Goal: Information Seeking & Learning: Learn about a topic

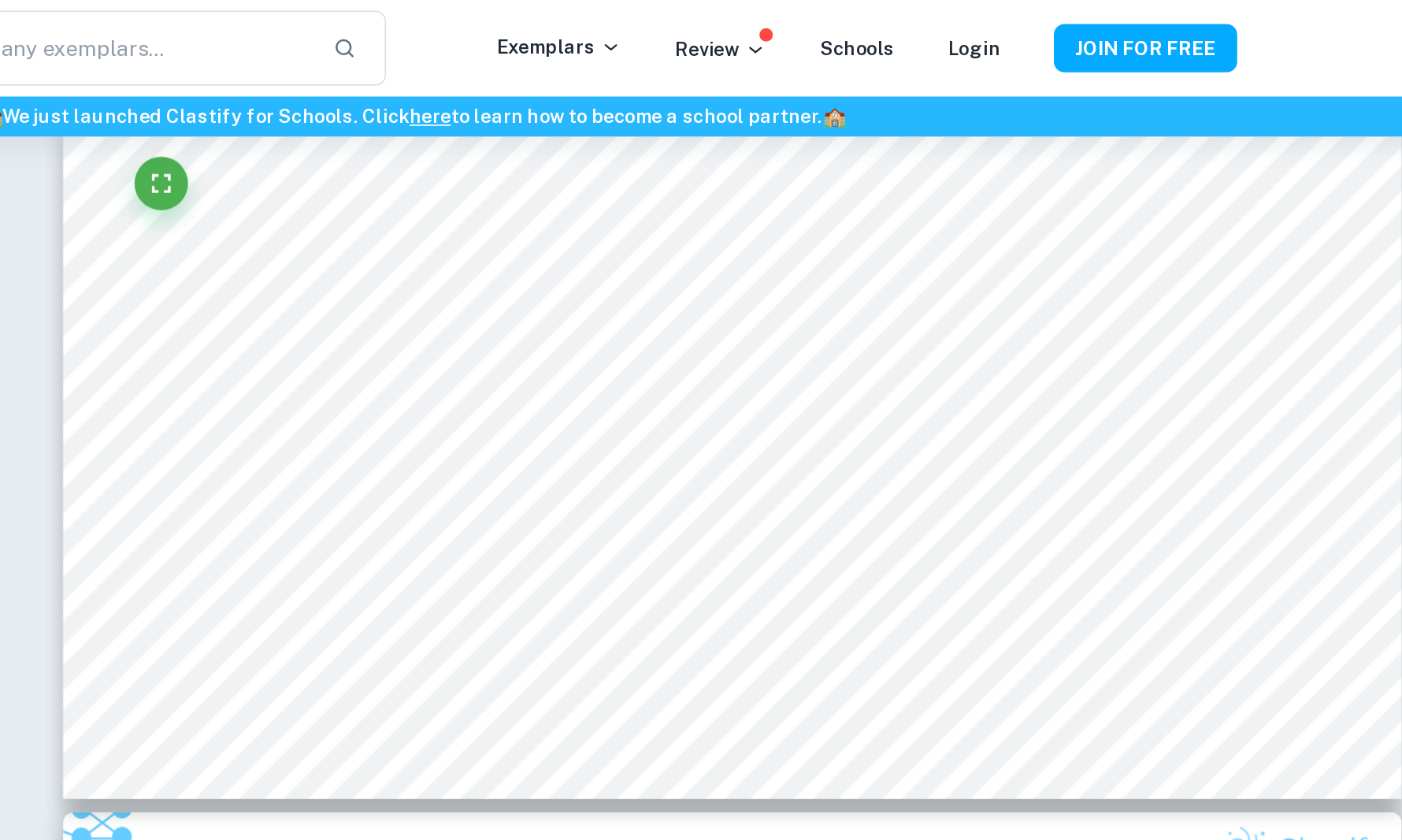
scroll to position [388, 22]
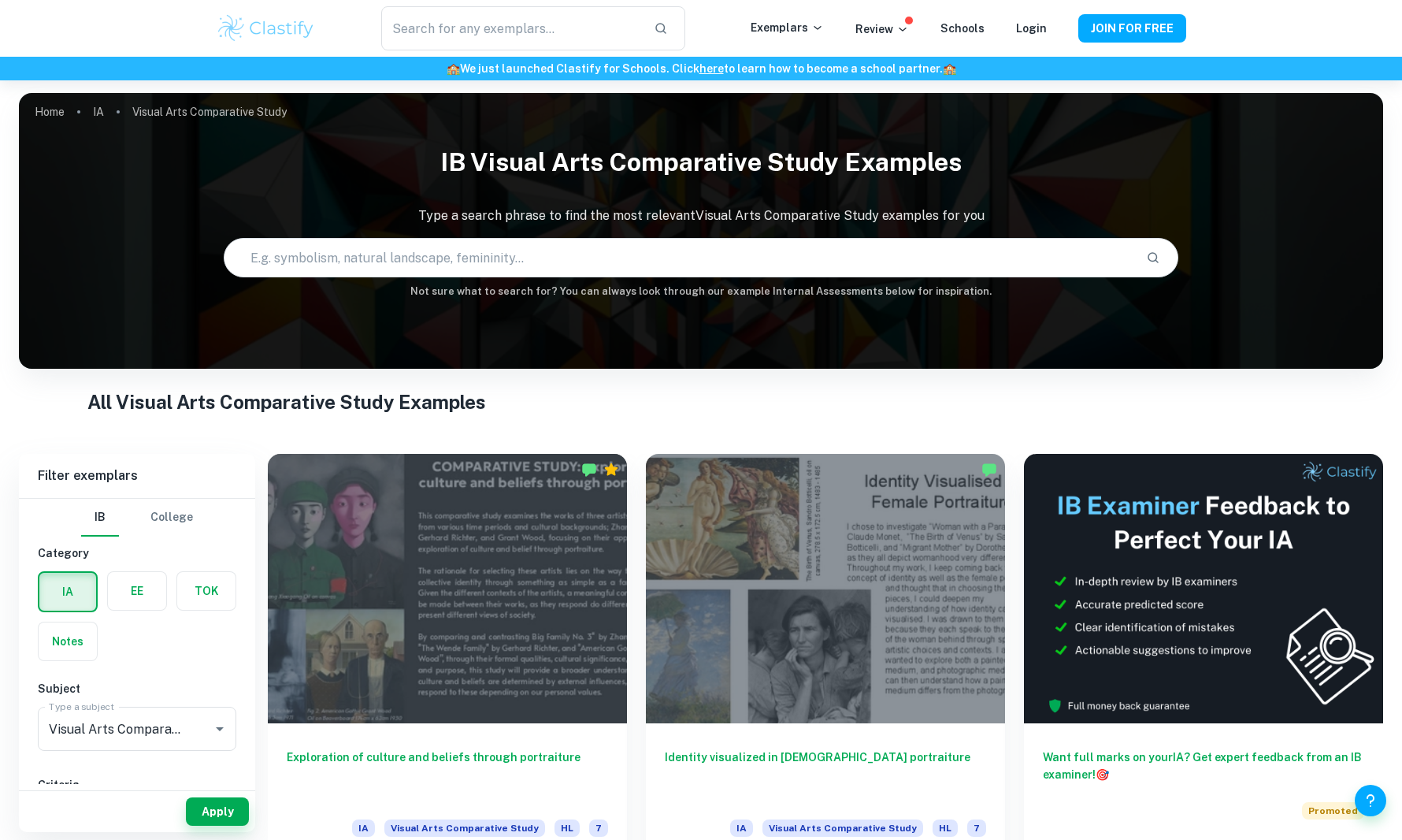
click at [526, 254] on input "text" at bounding box center [679, 257] width 909 height 44
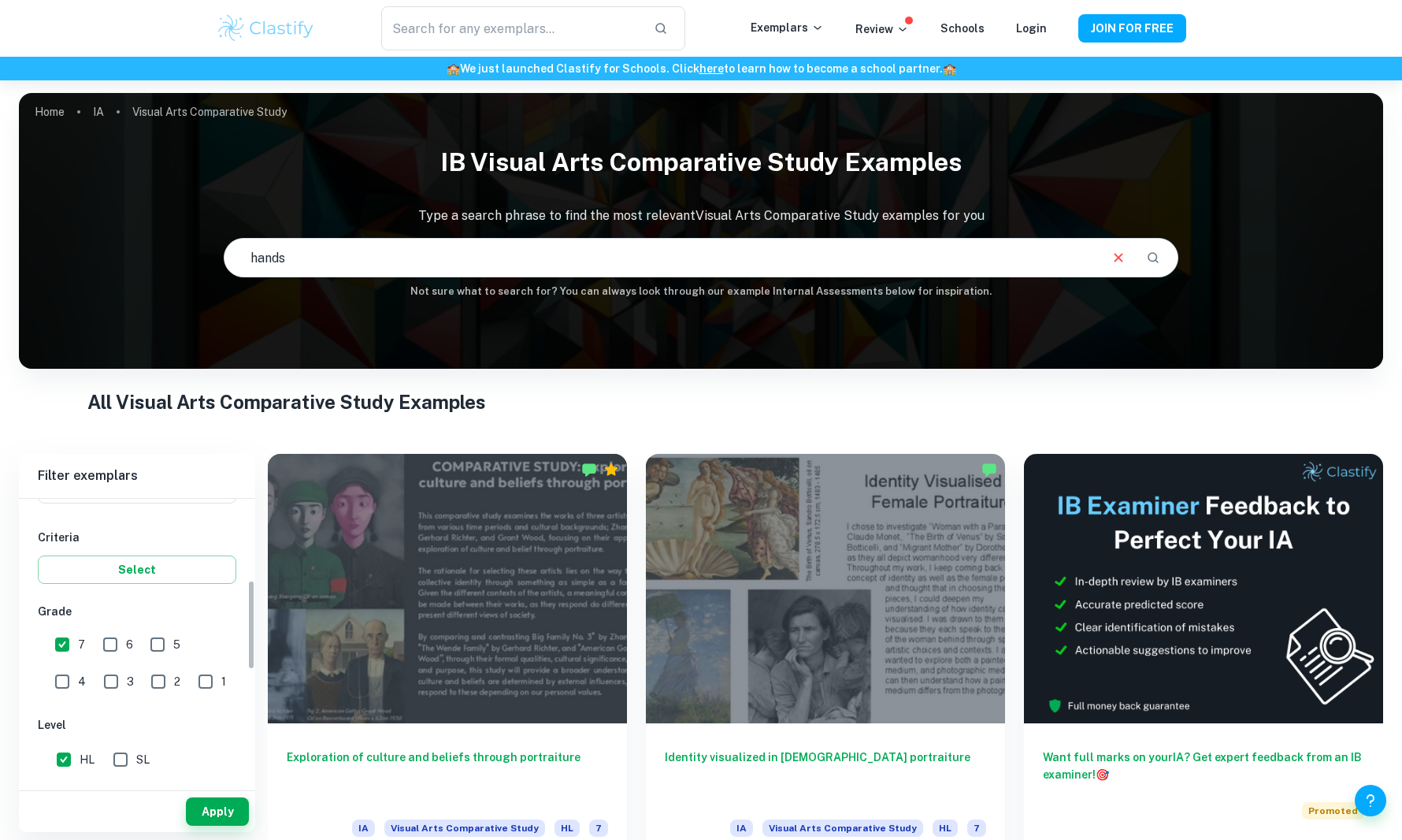
scroll to position [265, 0]
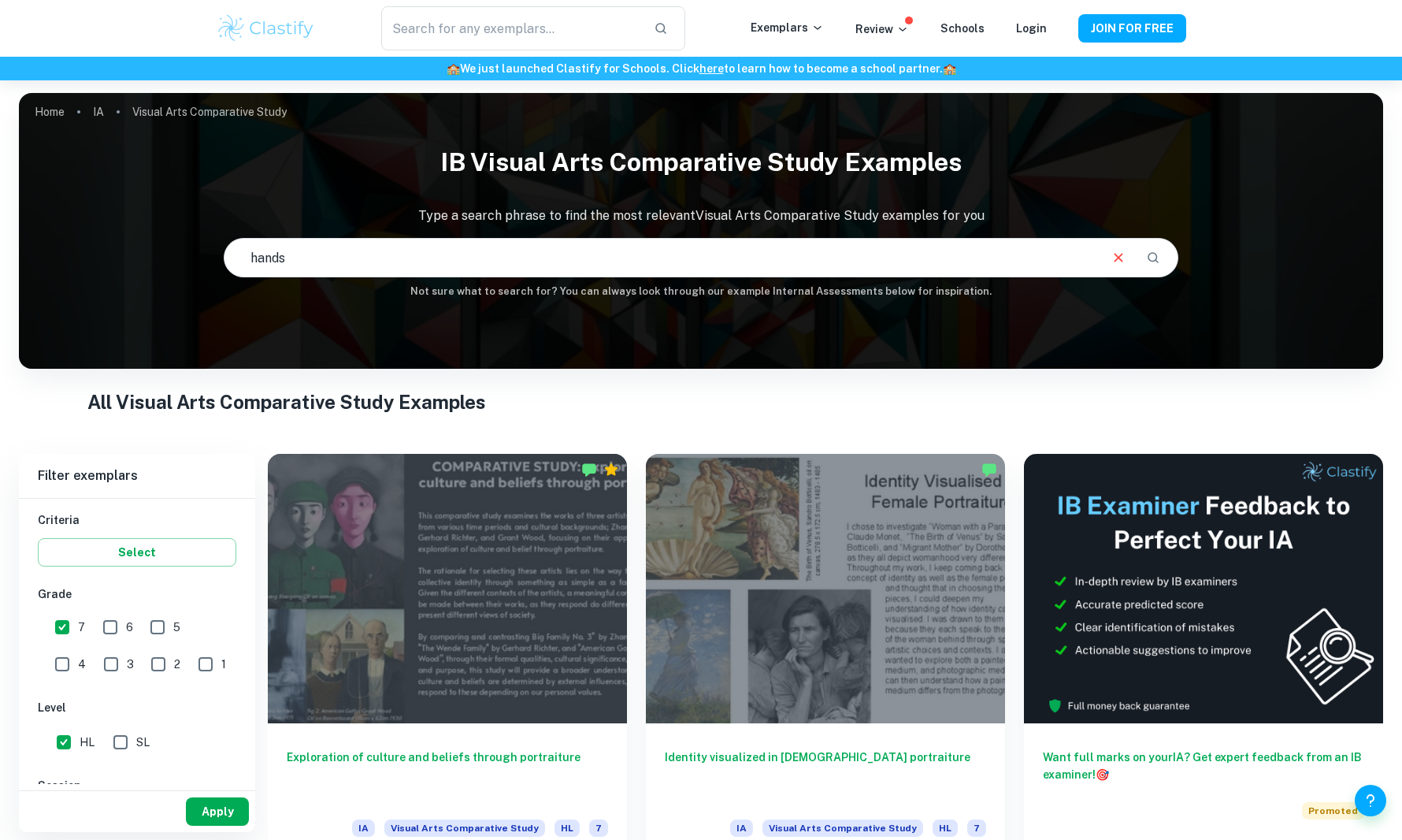
type input "hands"
click at [214, 809] on button "Apply" at bounding box center [217, 810] width 63 height 28
click at [343, 257] on input "hands" at bounding box center [660, 257] width 873 height 44
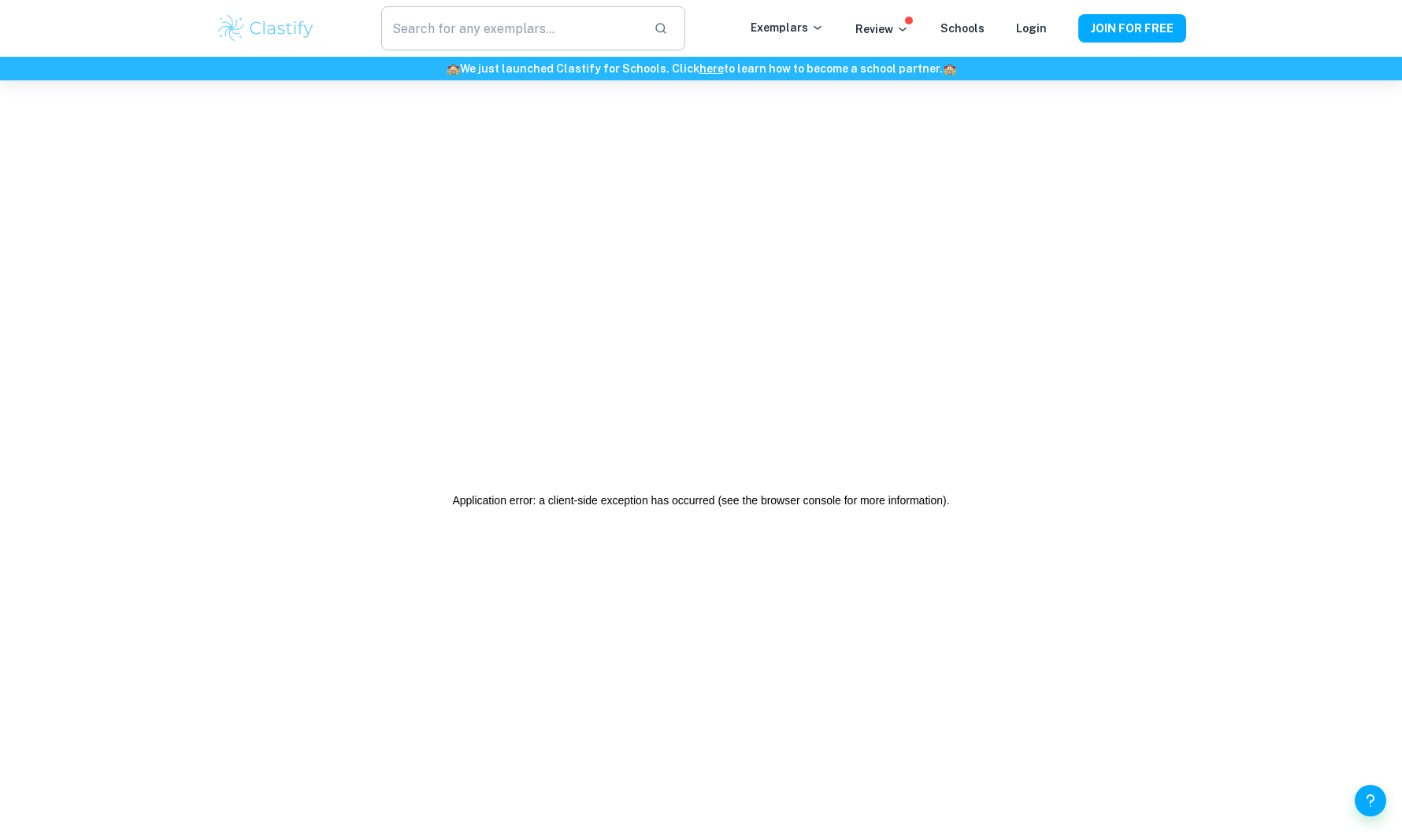
click at [451, 26] on input "text" at bounding box center [511, 28] width 260 height 44
type input "hand"
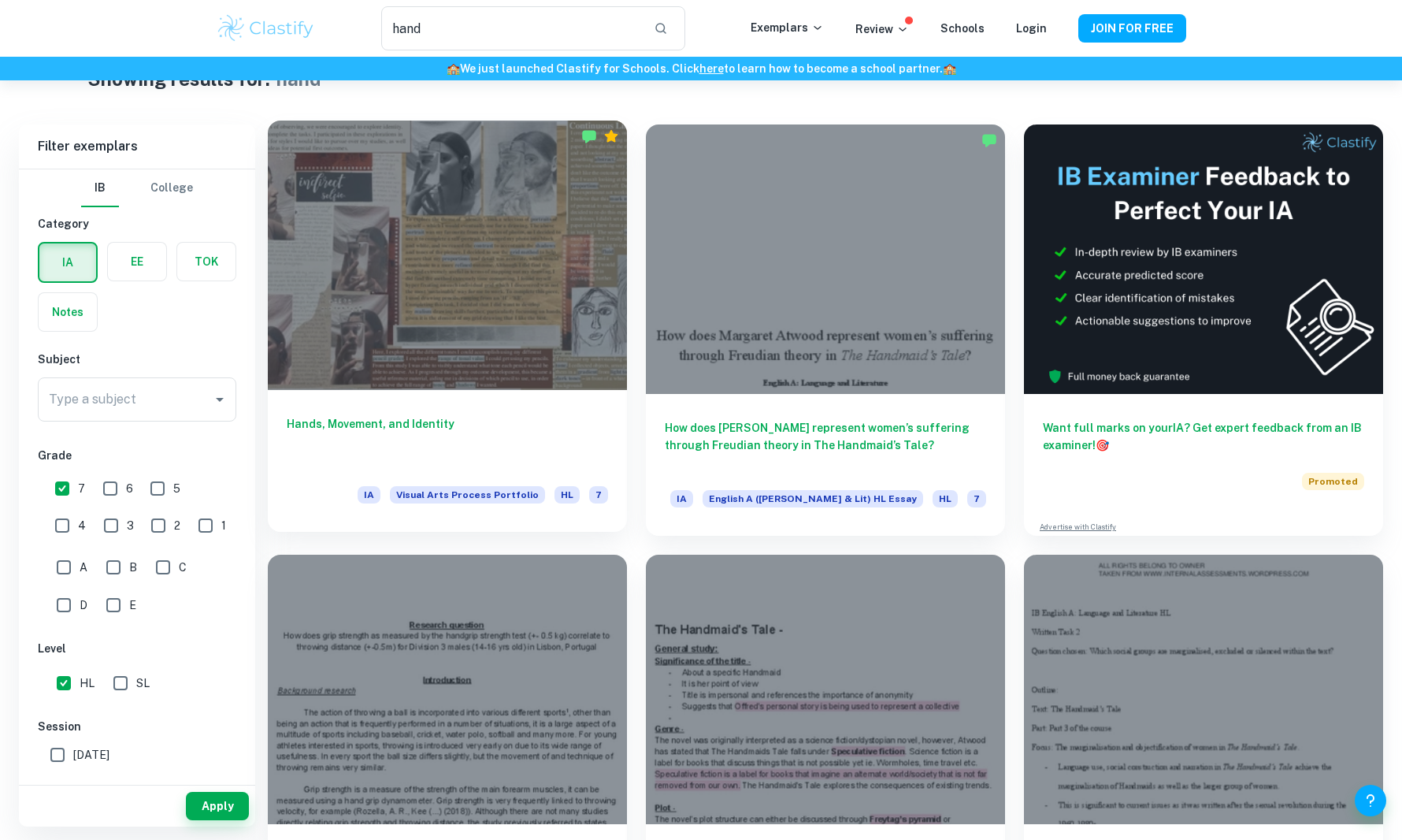
scroll to position [49, 0]
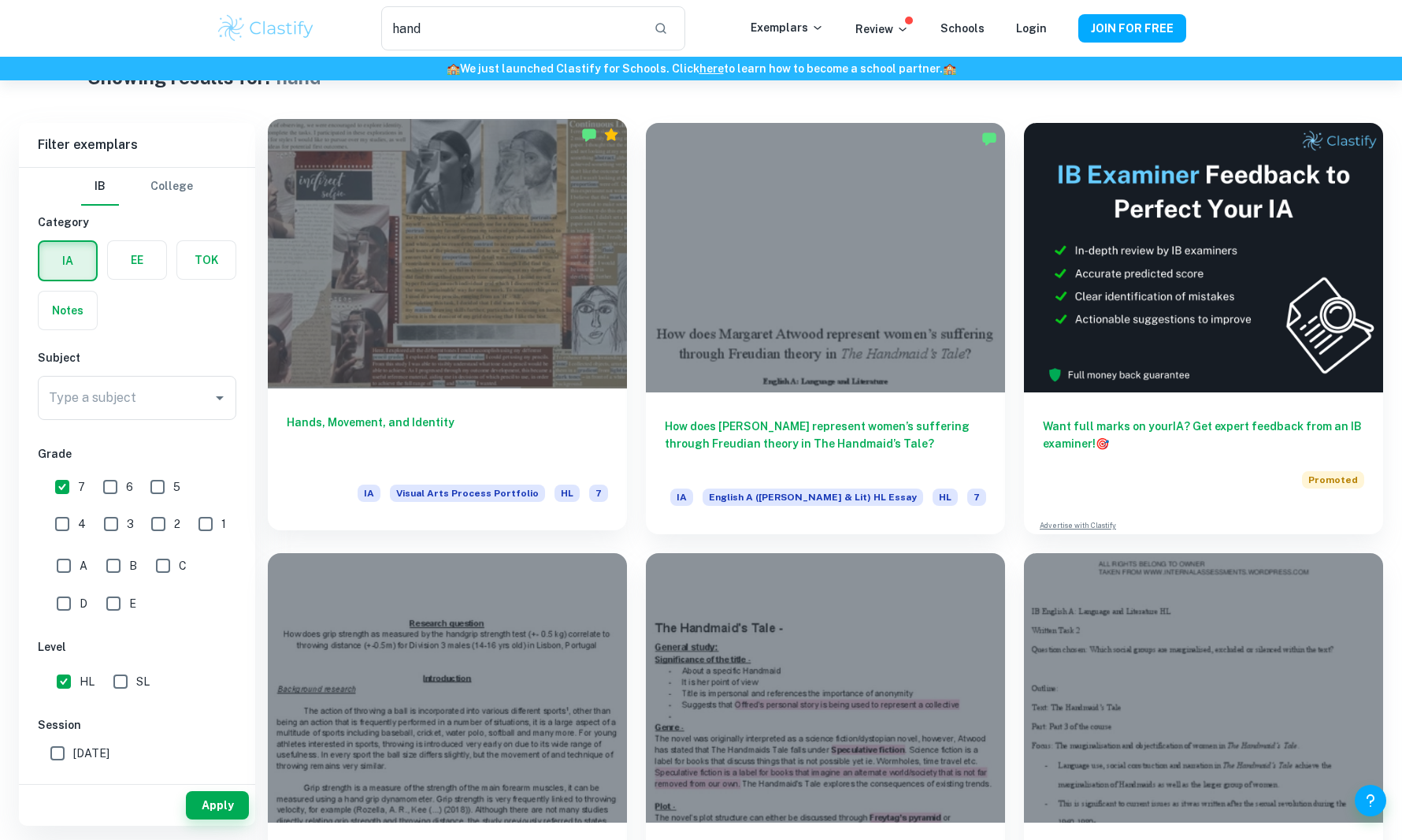
click at [551, 308] on div at bounding box center [447, 253] width 359 height 269
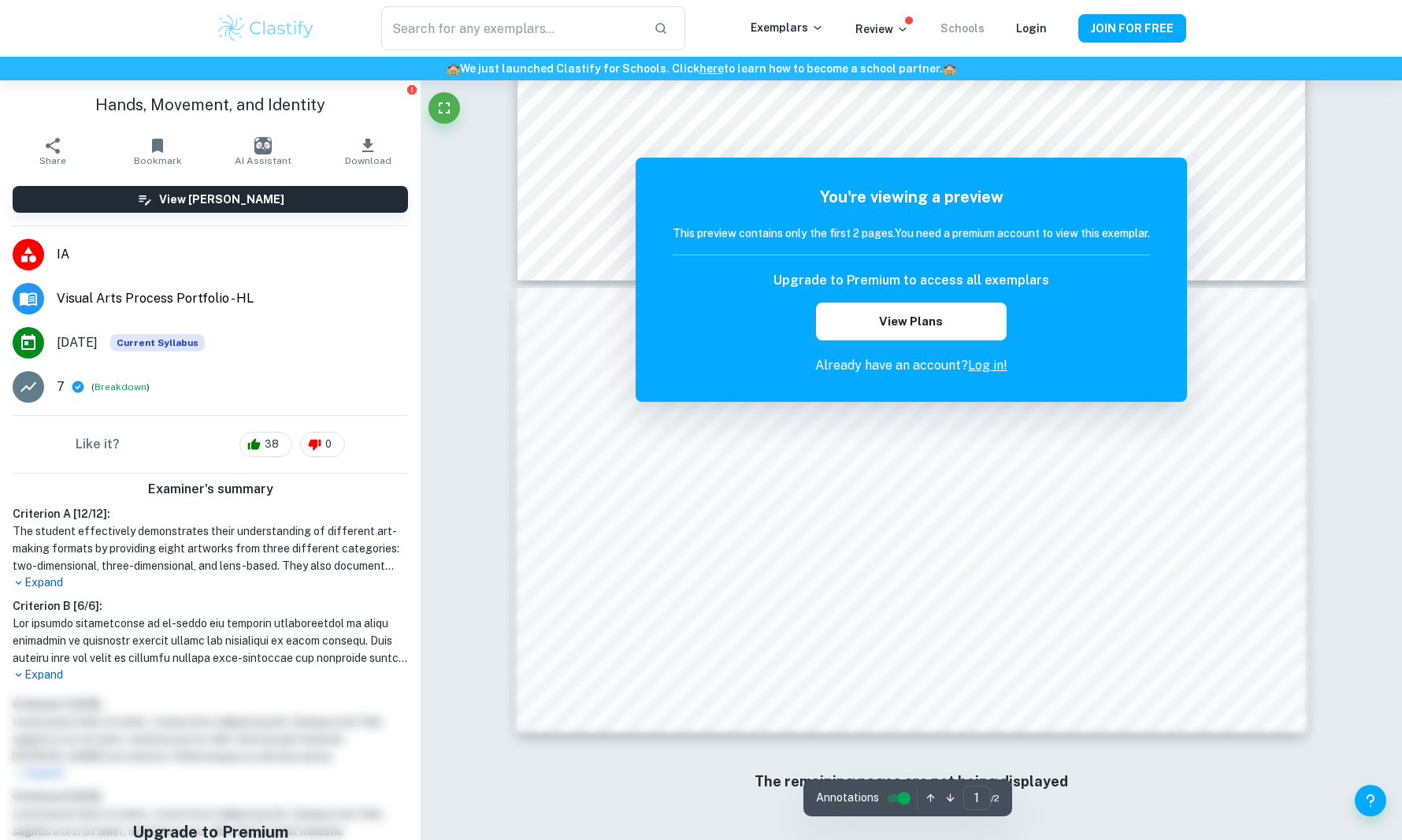
scroll to position [258, 0]
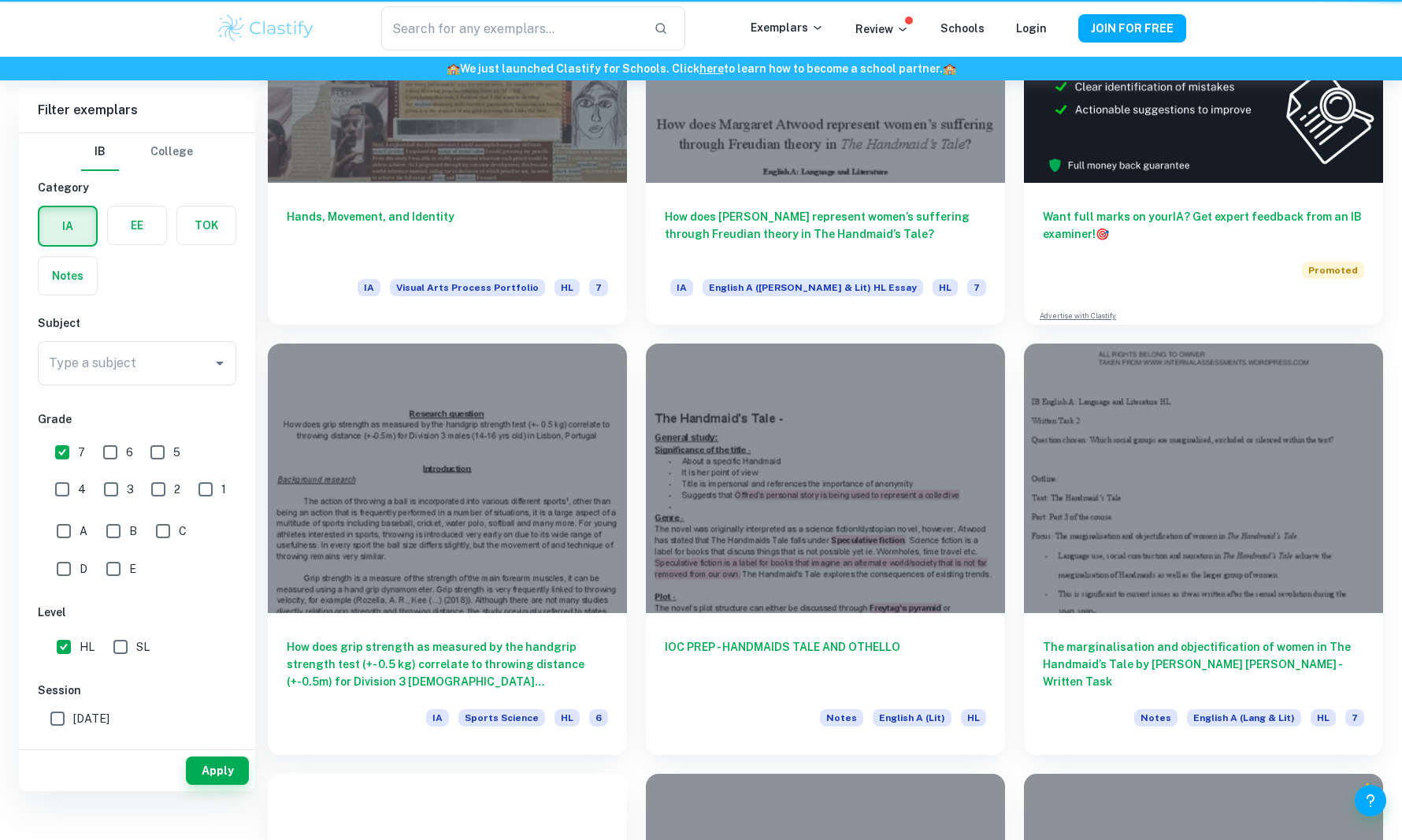
type input "hand"
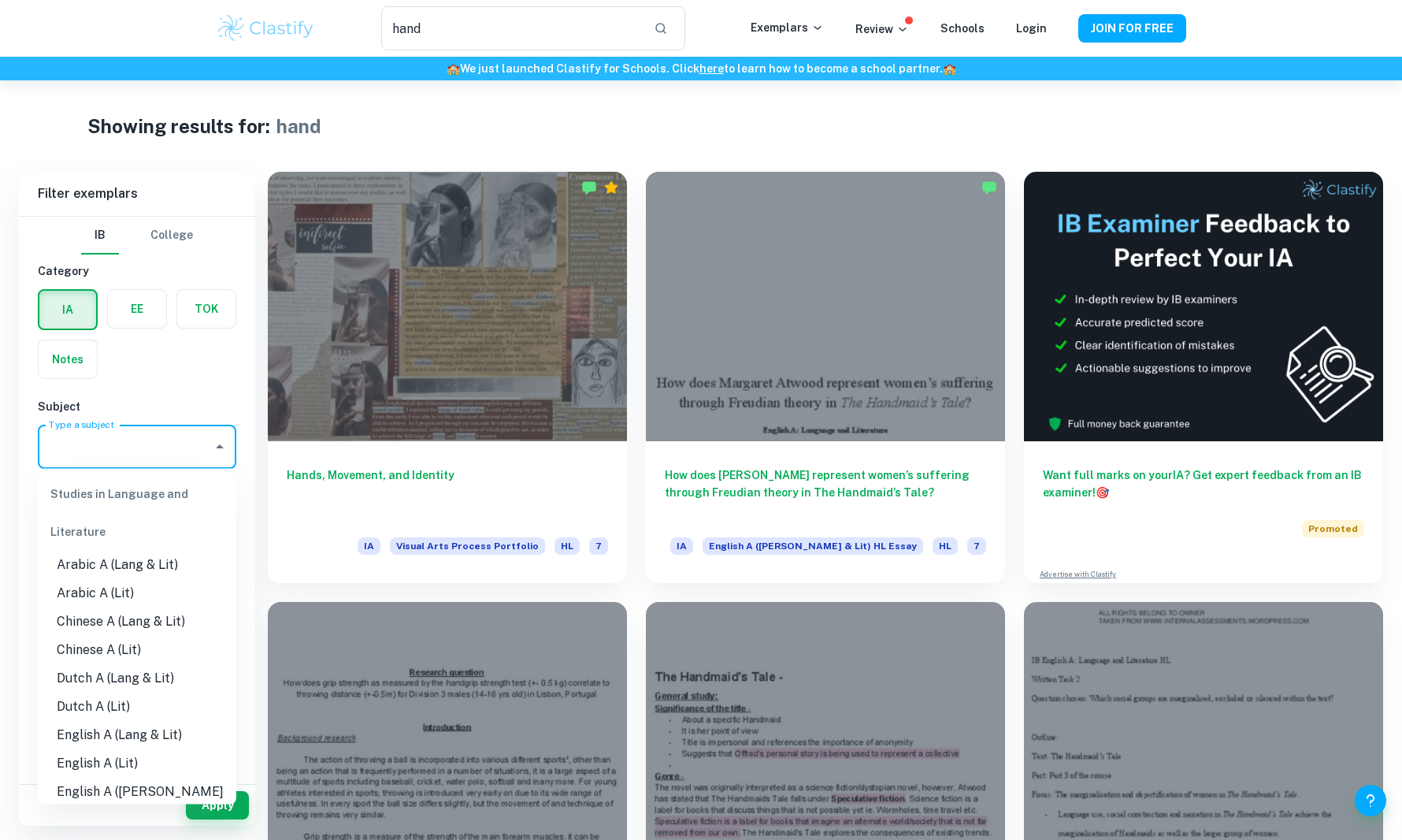
click at [134, 456] on input "Type a subject" at bounding box center [125, 446] width 160 height 30
type input "b"
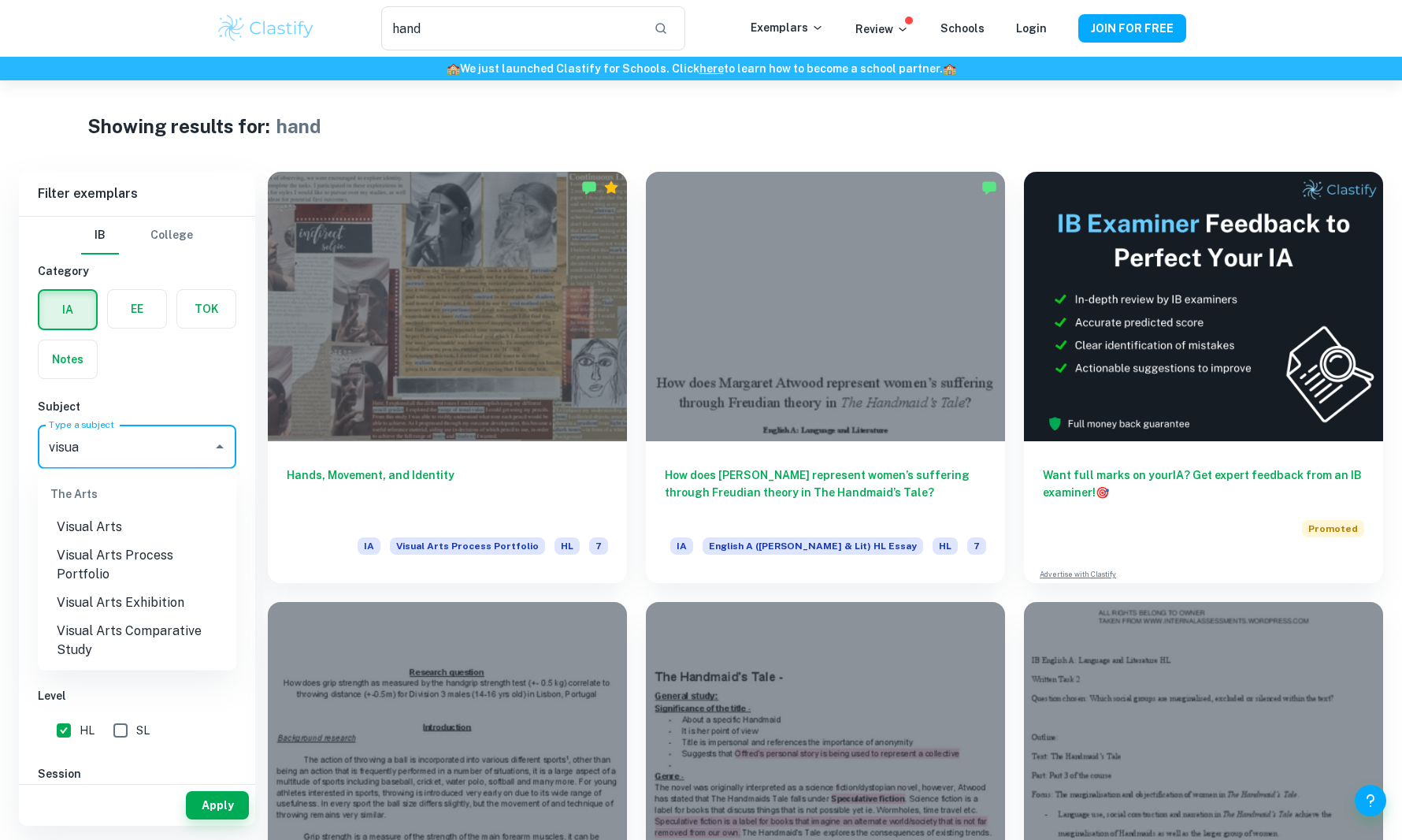
click at [113, 517] on li "Visual Arts" at bounding box center [137, 526] width 198 height 28
type input "Visual Arts"
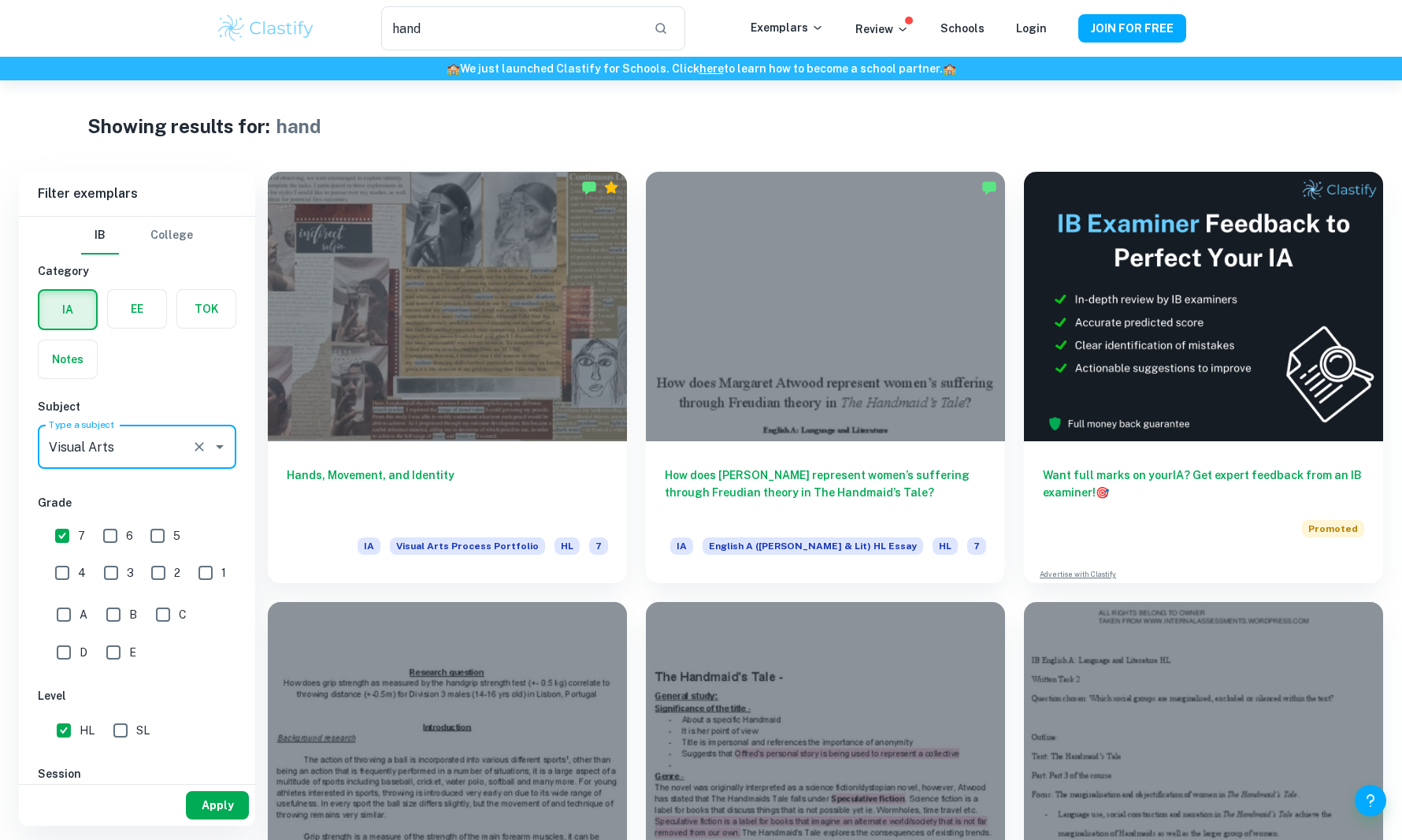
click at [223, 808] on button "Apply" at bounding box center [217, 804] width 63 height 28
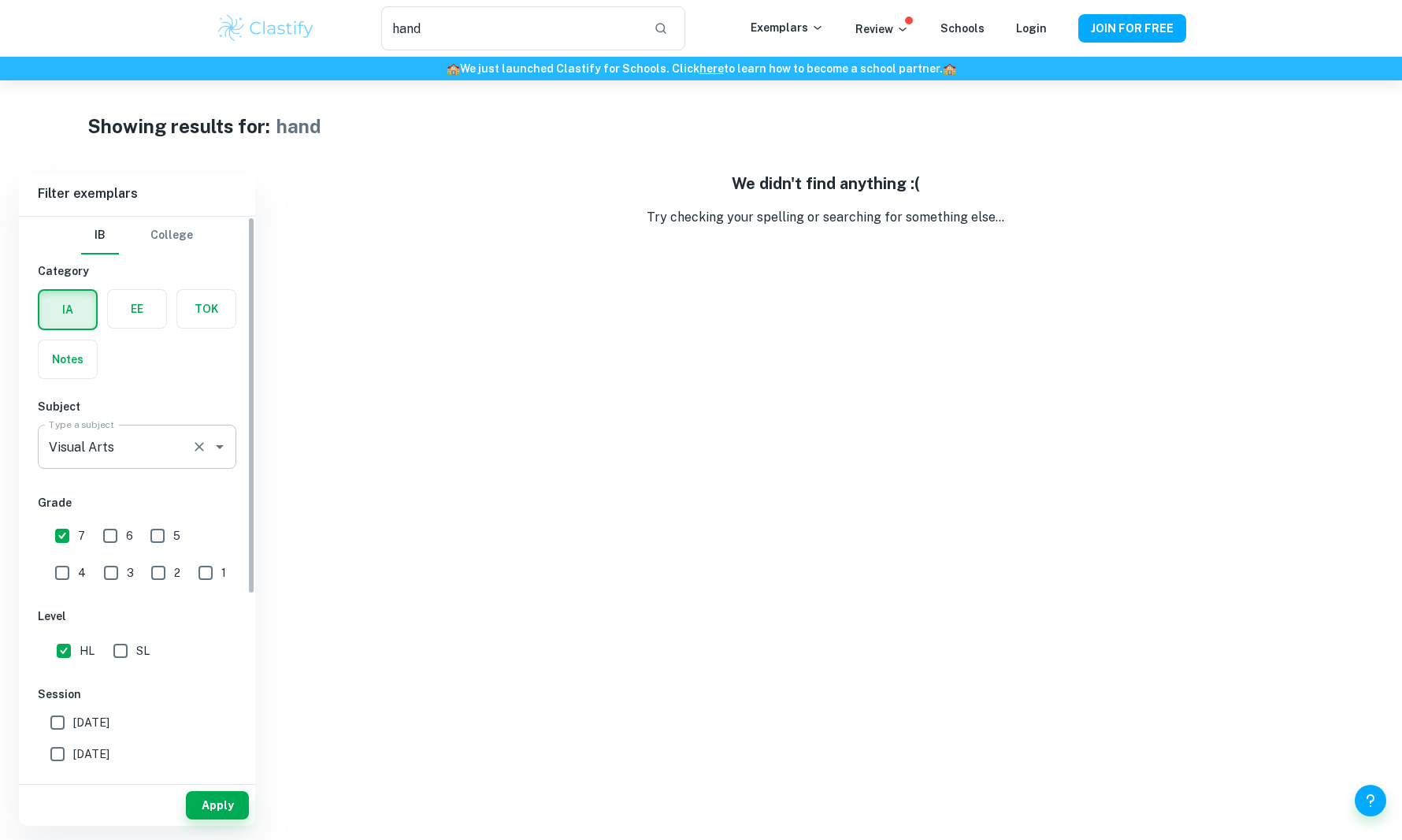
click at [211, 438] on icon "Open" at bounding box center [220, 447] width 19 height 19
click at [258, 368] on div "Filter exemplars [GEOGRAPHIC_DATA] Category IA EE TOK Notes Subject Type a subj…" at bounding box center [701, 499] width 1364 height 654
drag, startPoint x: 439, startPoint y: 41, endPoint x: 372, endPoint y: 41, distance: 67.0
click at [372, 41] on div "hand ​" at bounding box center [533, 28] width 435 height 44
type input "h"
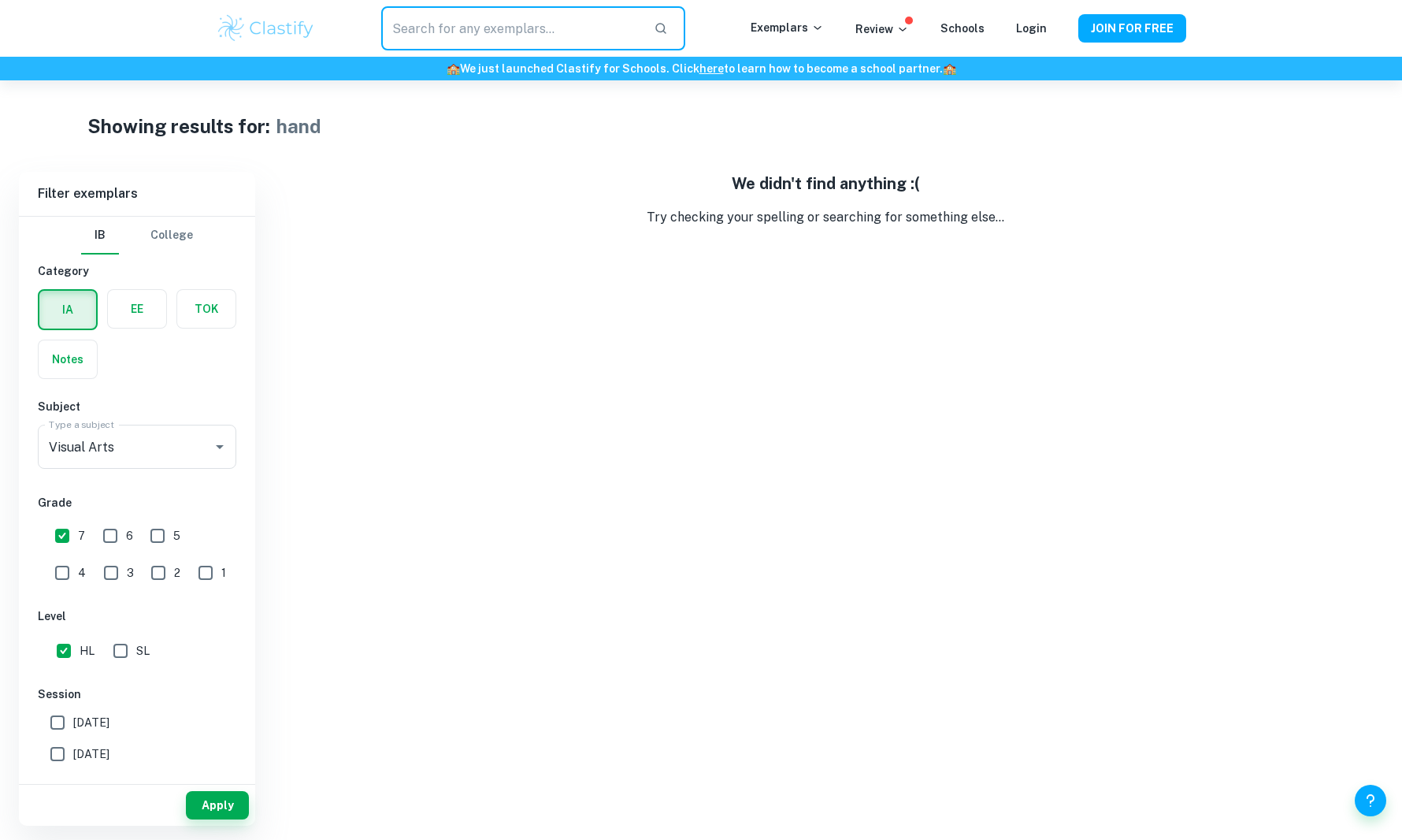
click at [571, 30] on input "text" at bounding box center [511, 28] width 260 height 44
click at [262, 518] on div "Filter exemplars [GEOGRAPHIC_DATA] Category IA EE TOK Notes Subject Type a subj…" at bounding box center [701, 499] width 1364 height 654
click at [149, 449] on input "Visual Arts" at bounding box center [115, 446] width 140 height 30
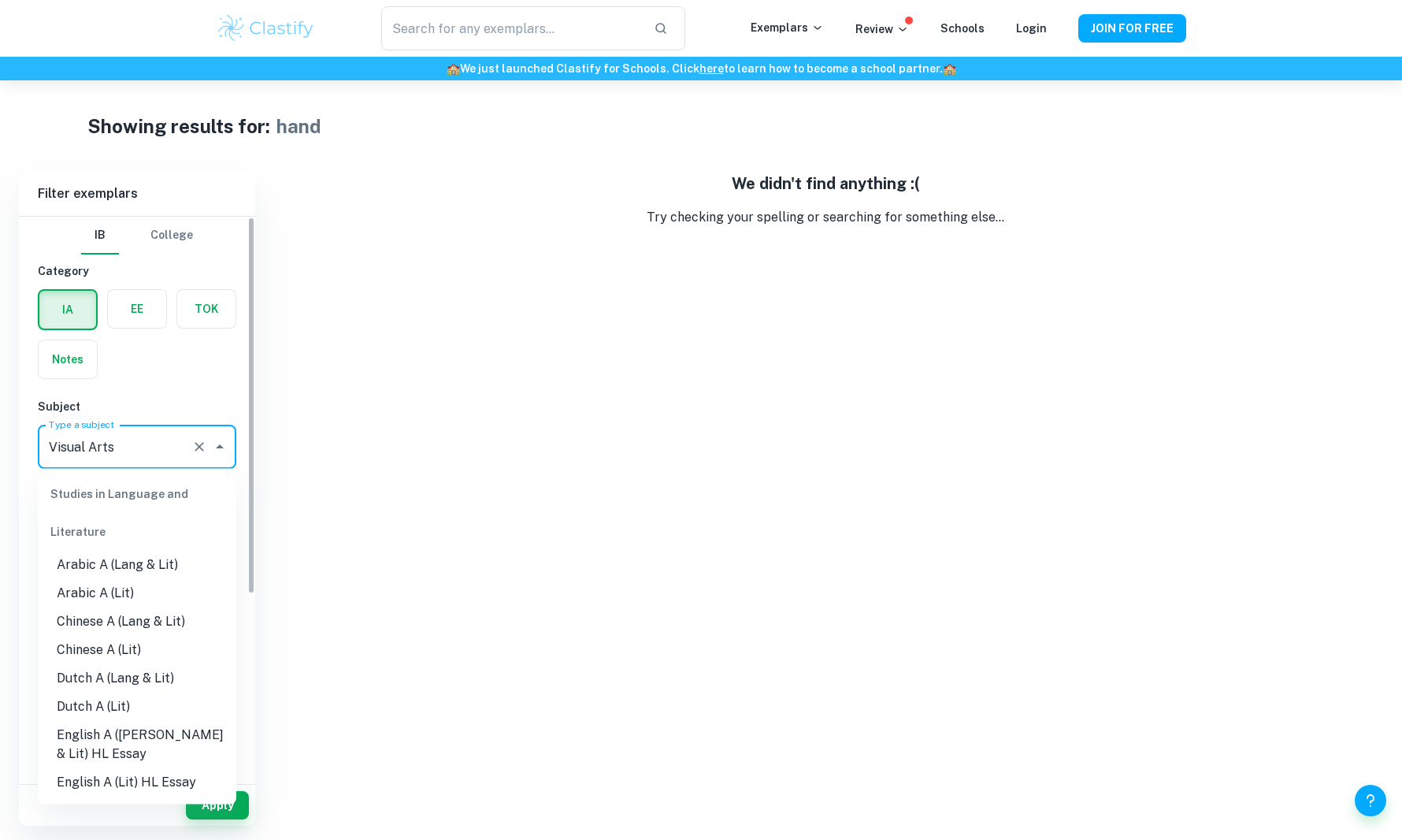
click at [164, 452] on input "Visual Arts" at bounding box center [115, 446] width 140 height 30
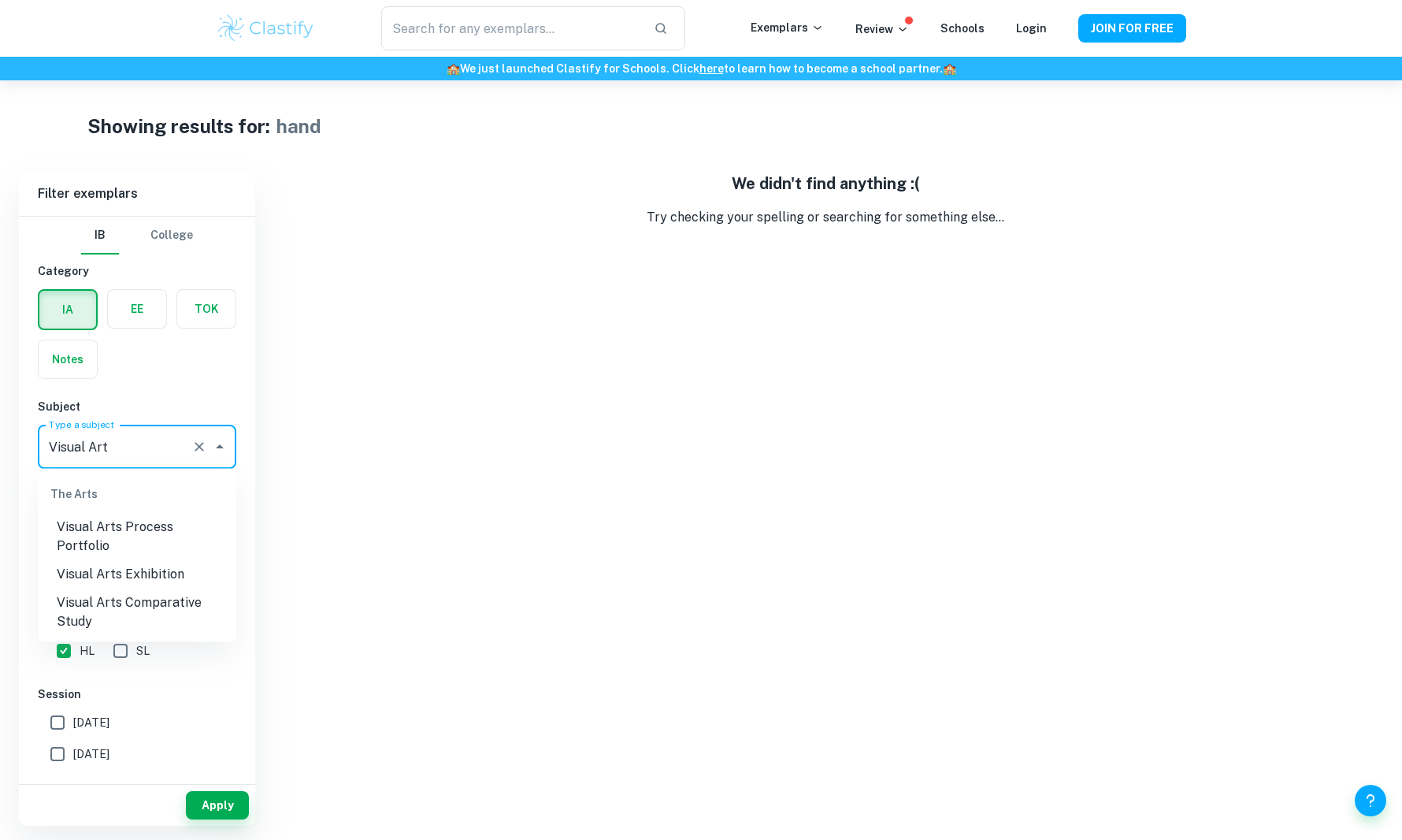
click at [158, 601] on li "Visual Arts Comparative Study" at bounding box center [137, 611] width 198 height 47
type input "Visual Arts Comparative Study"
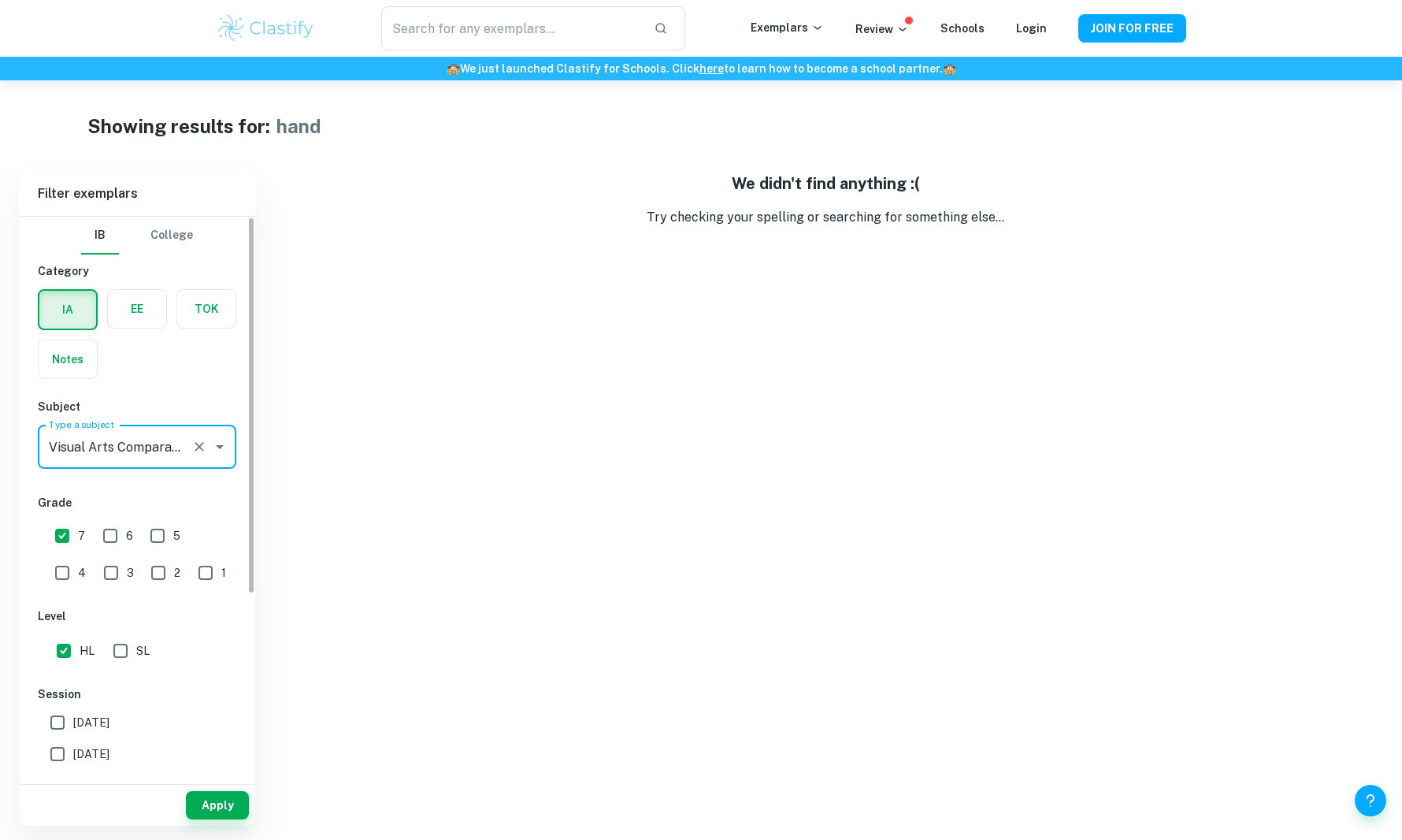
click at [77, 319] on label "button" at bounding box center [68, 310] width 57 height 38
click at [0, 0] on input "radio" at bounding box center [0, 0] width 0 height 0
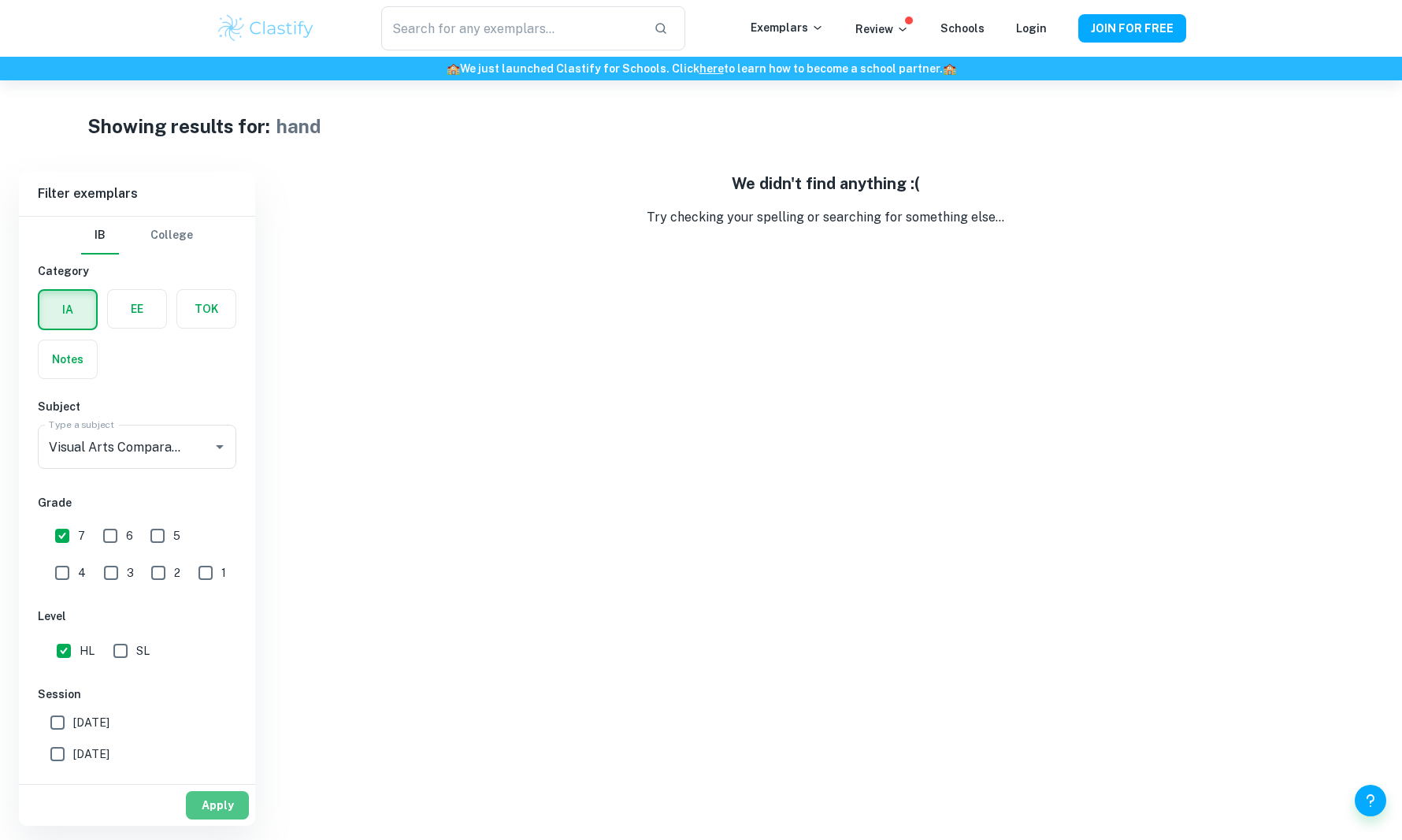
click at [209, 817] on button "Apply" at bounding box center [217, 804] width 63 height 28
type input "hand"
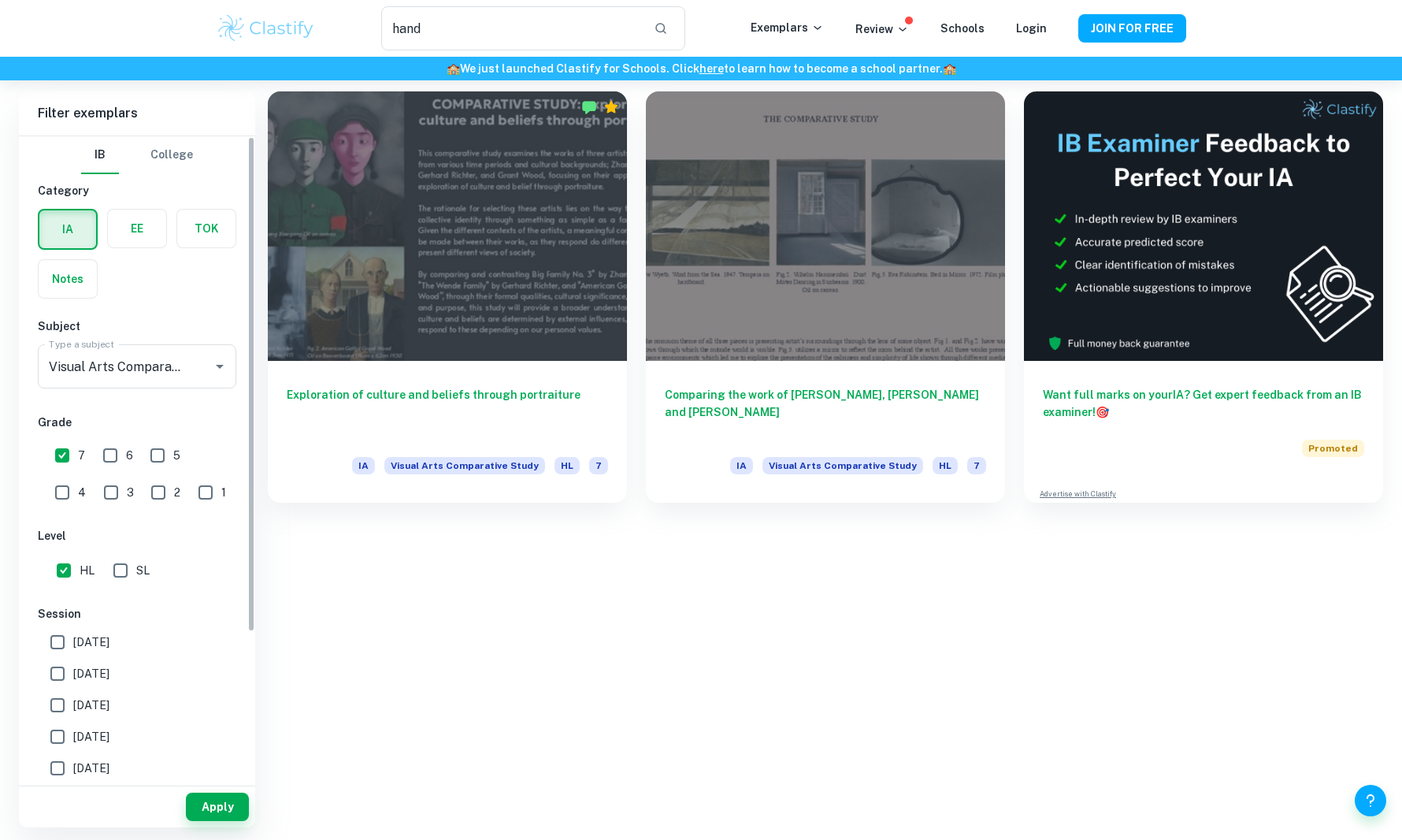
scroll to position [-1, 0]
click at [92, 228] on label "button" at bounding box center [68, 230] width 57 height 38
click at [0, 0] on input "radio" at bounding box center [0, 0] width 0 height 0
click at [145, 258] on div "IA EE TOK Notes" at bounding box center [131, 248] width 208 height 99
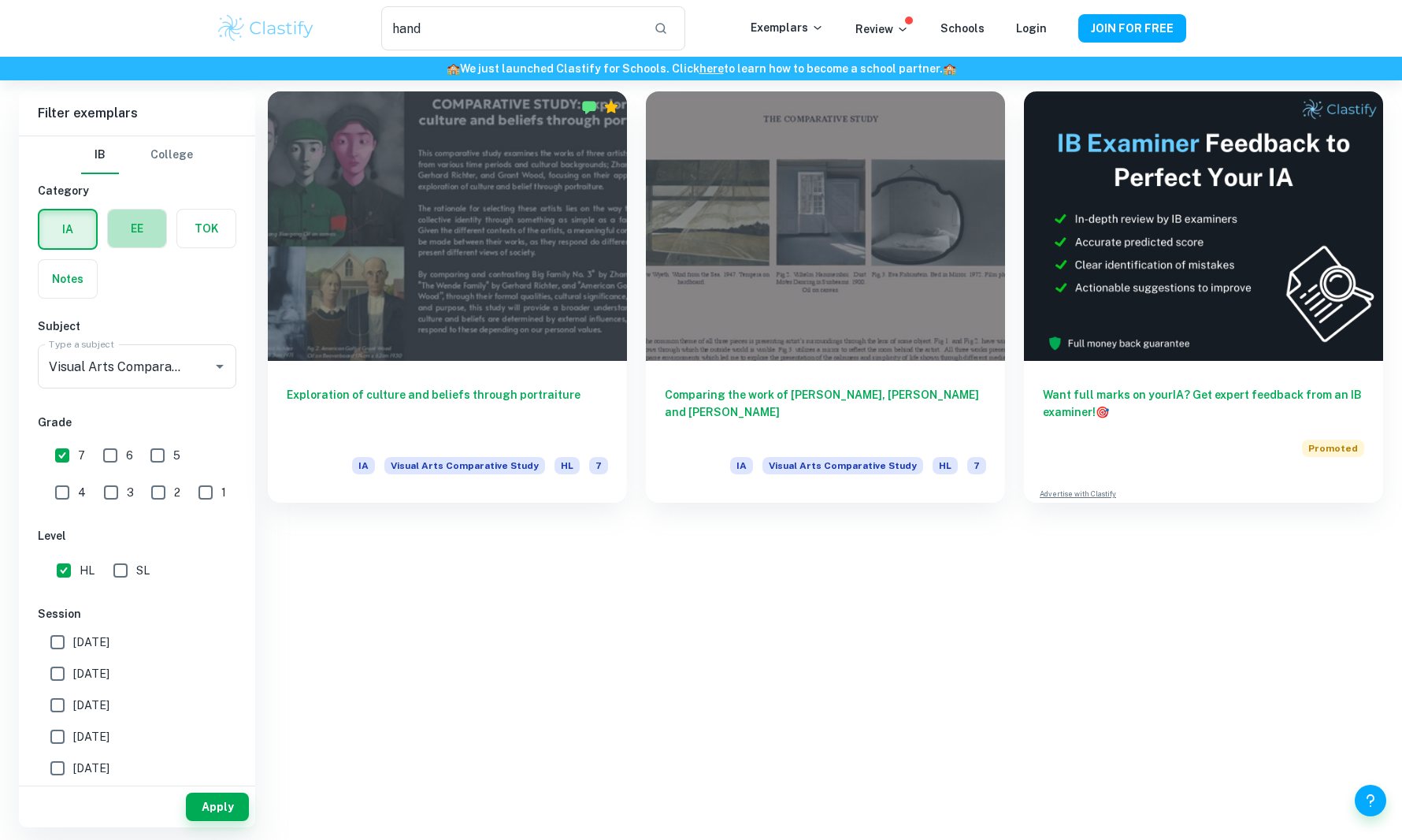
click at [151, 229] on label "button" at bounding box center [137, 229] width 59 height 38
click at [0, 0] on input "radio" at bounding box center [0, 0] width 0 height 0
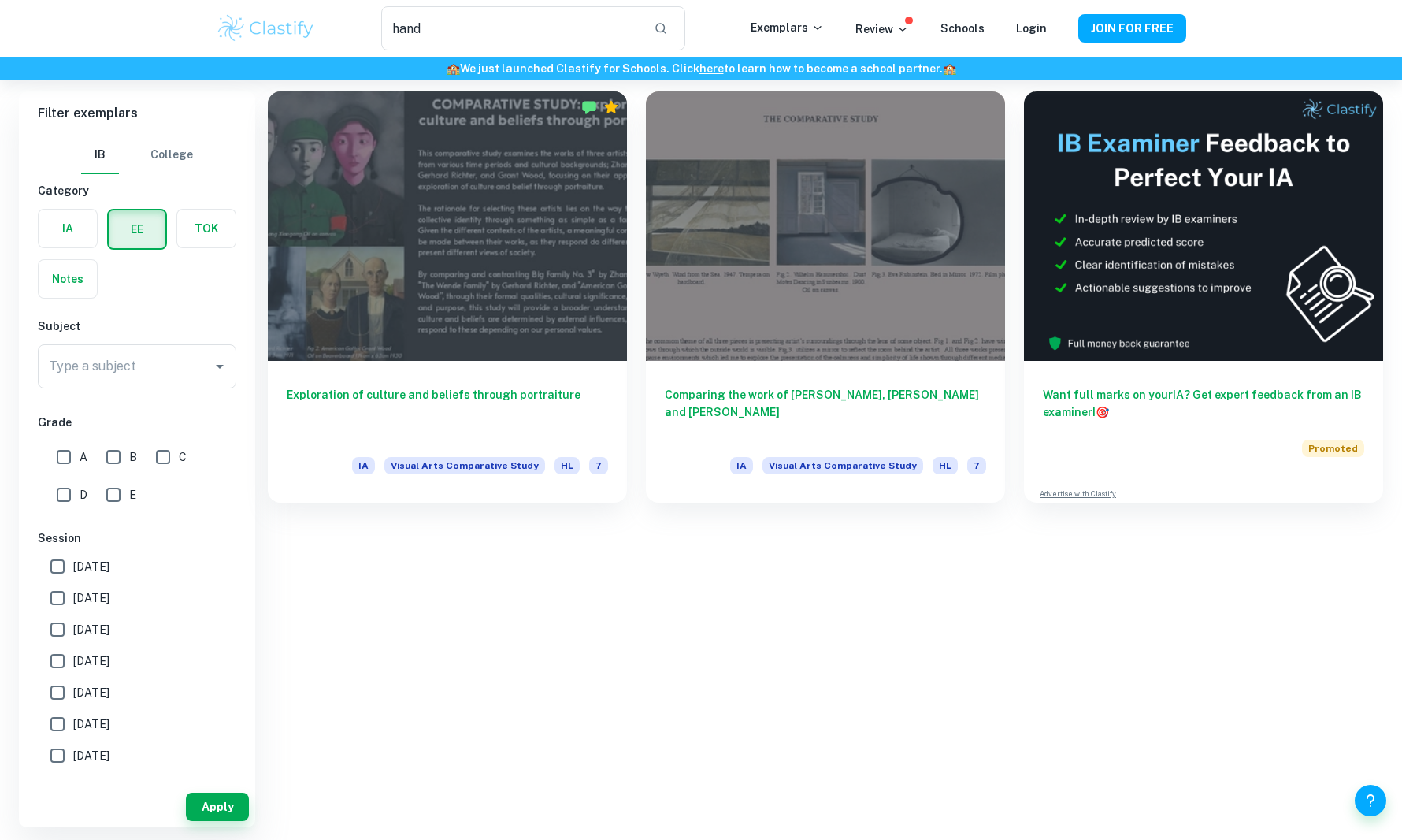
click at [206, 230] on label "button" at bounding box center [206, 229] width 59 height 38
click at [0, 0] on input "radio" at bounding box center [0, 0] width 0 height 0
click at [130, 236] on label "button" at bounding box center [137, 229] width 59 height 38
click at [0, 0] on input "radio" at bounding box center [0, 0] width 0 height 0
click at [66, 292] on label "button" at bounding box center [68, 279] width 59 height 38
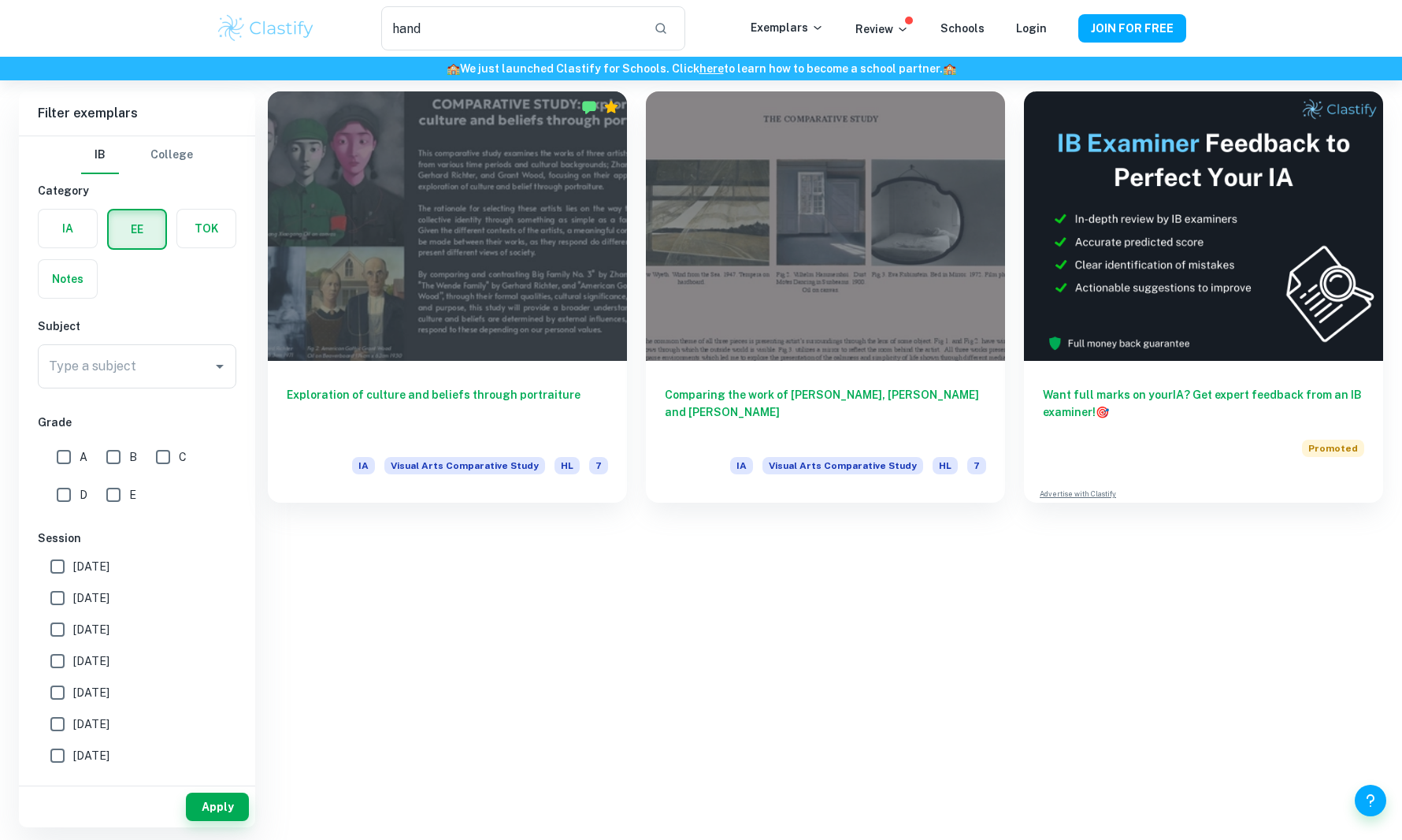
click at [0, 0] on input "radio" at bounding box center [0, 0] width 0 height 0
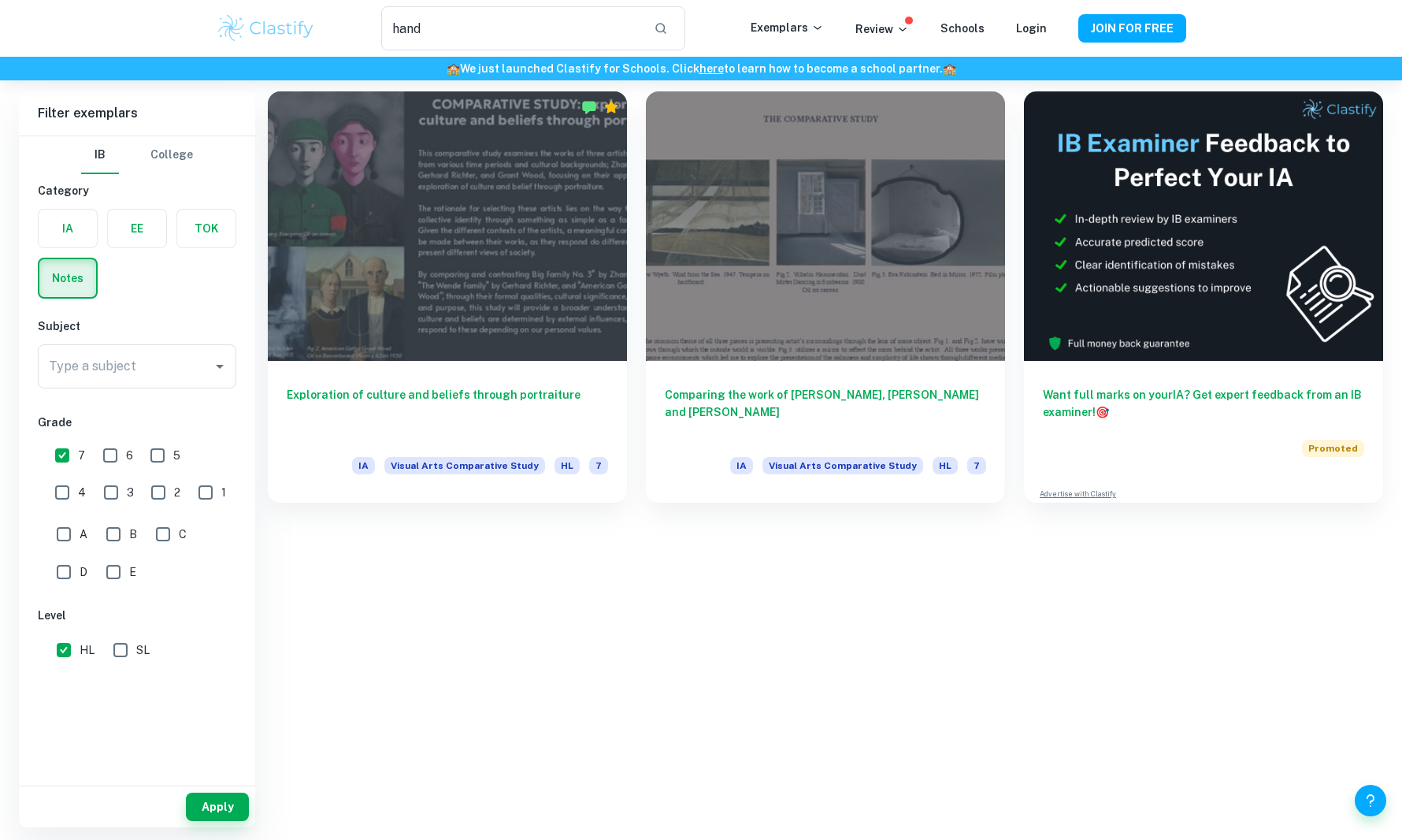
click at [154, 233] on label "button" at bounding box center [137, 229] width 59 height 38
click at [0, 0] on input "radio" at bounding box center [0, 0] width 0 height 0
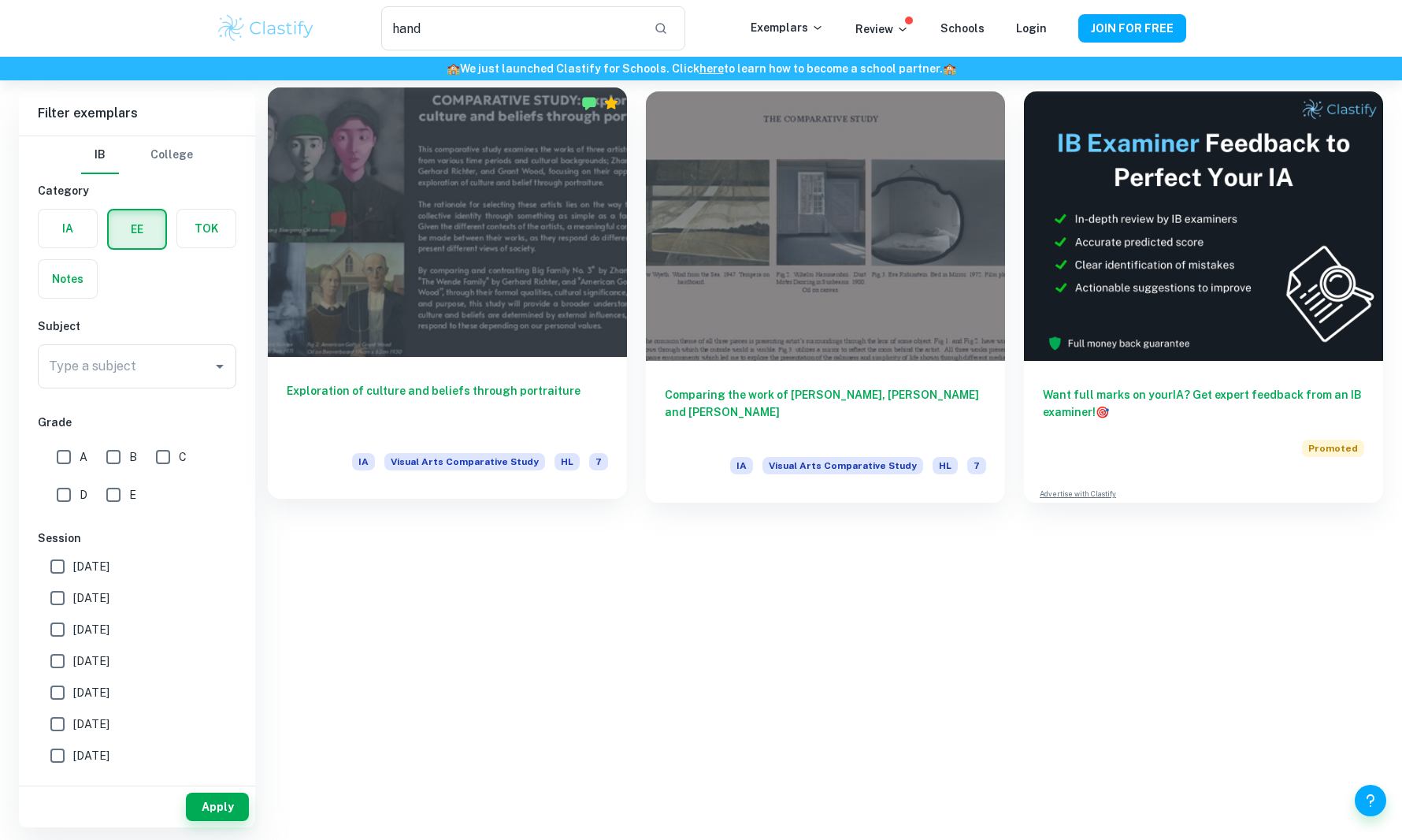
click at [538, 382] on h6 "Exploration of culture and beliefs through portraiture" at bounding box center [447, 408] width 321 height 52
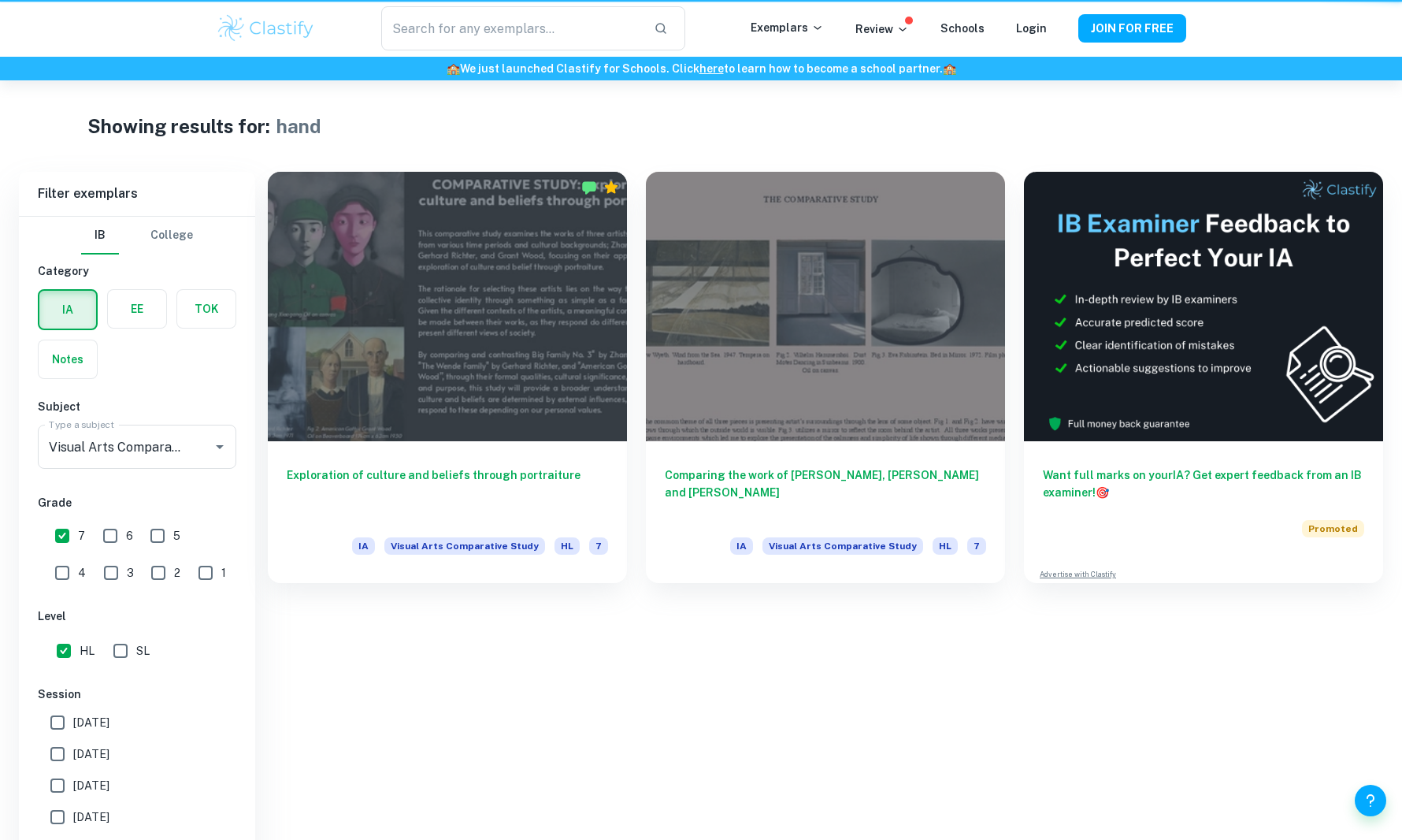
type input "hand"
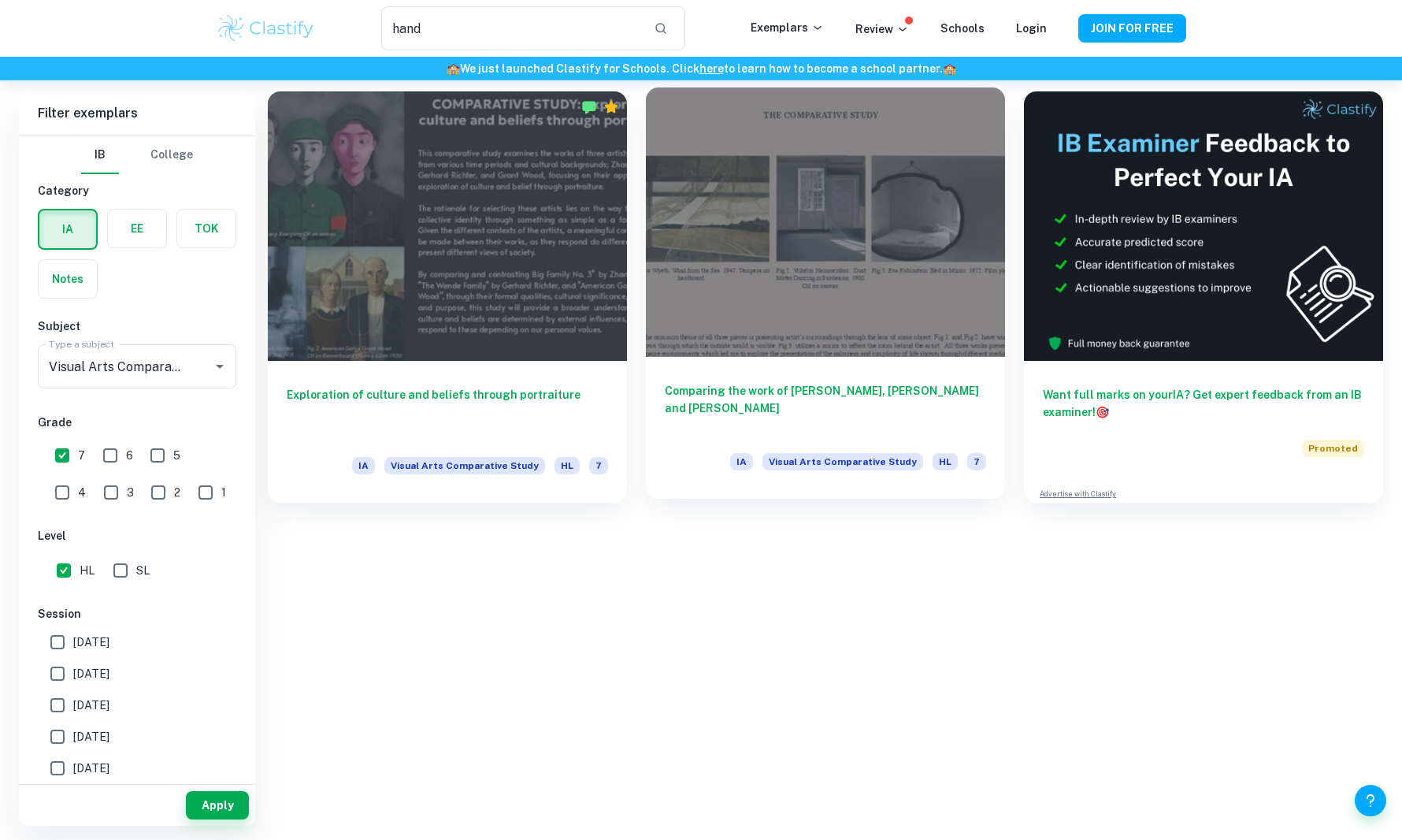
click at [753, 363] on div "Comparing the work of [PERSON_NAME], [PERSON_NAME] and [PERSON_NAME] IA Visual …" at bounding box center [825, 427] width 359 height 141
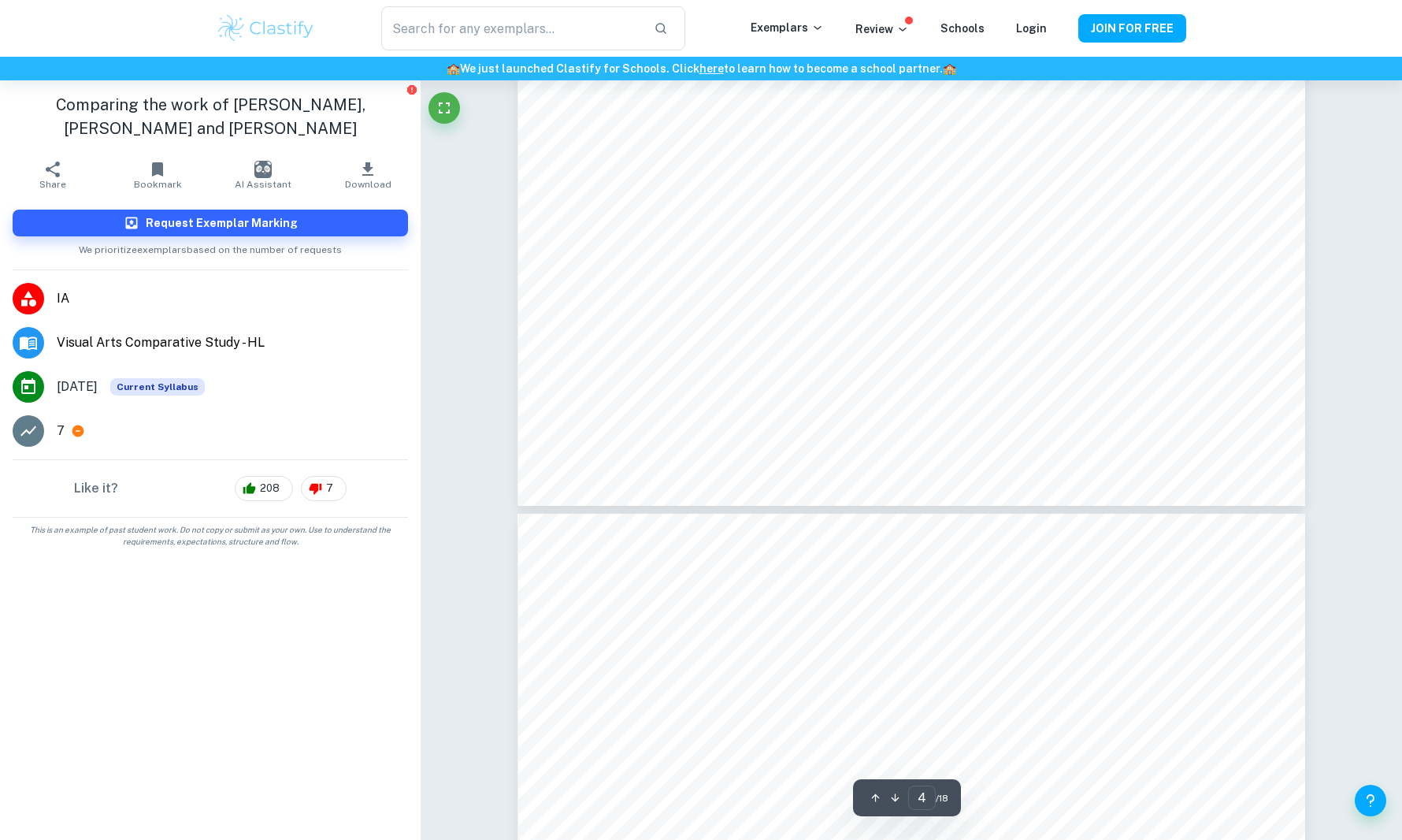
scroll to position [2051, 0]
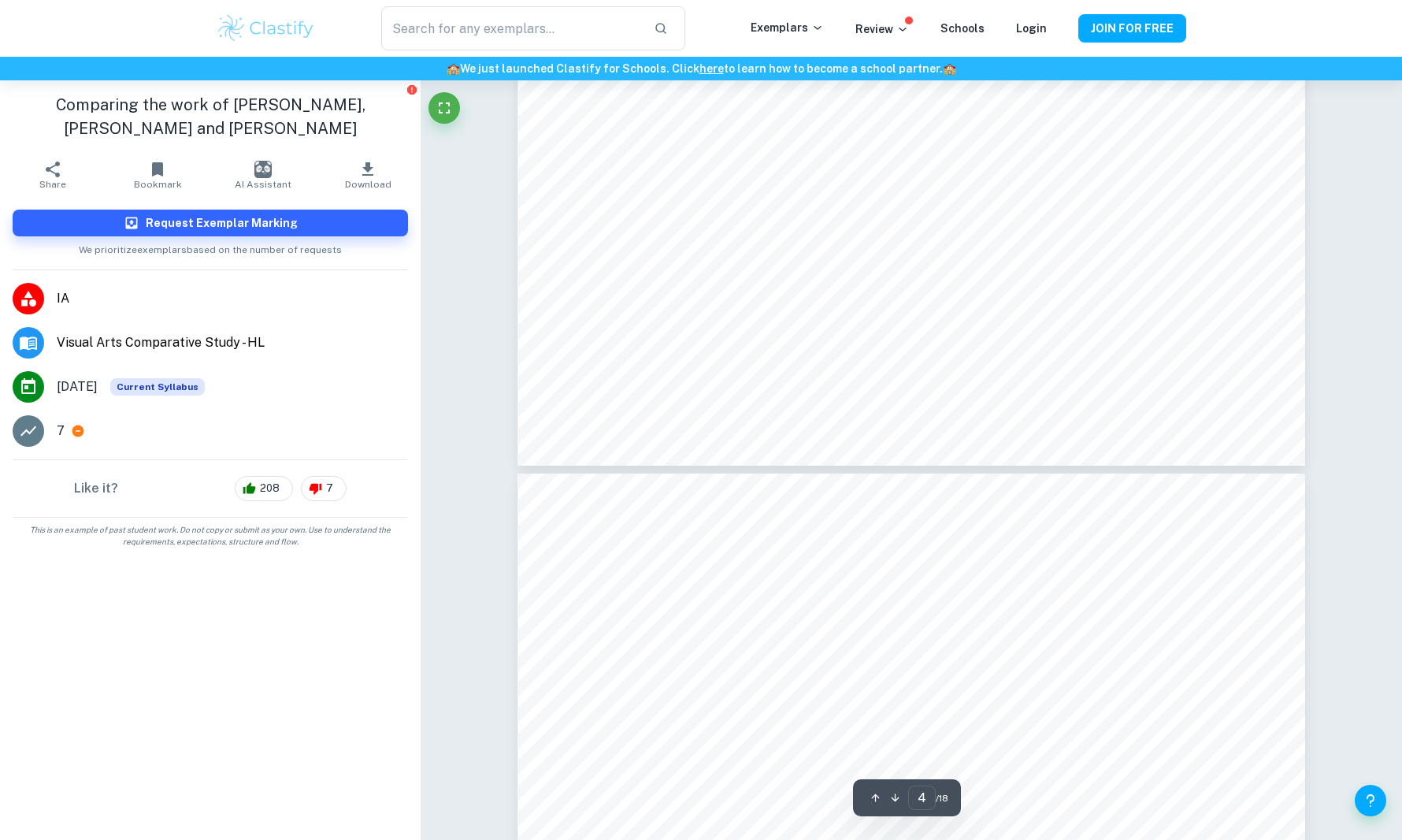
type input "5"
